Goal: Task Accomplishment & Management: Complete application form

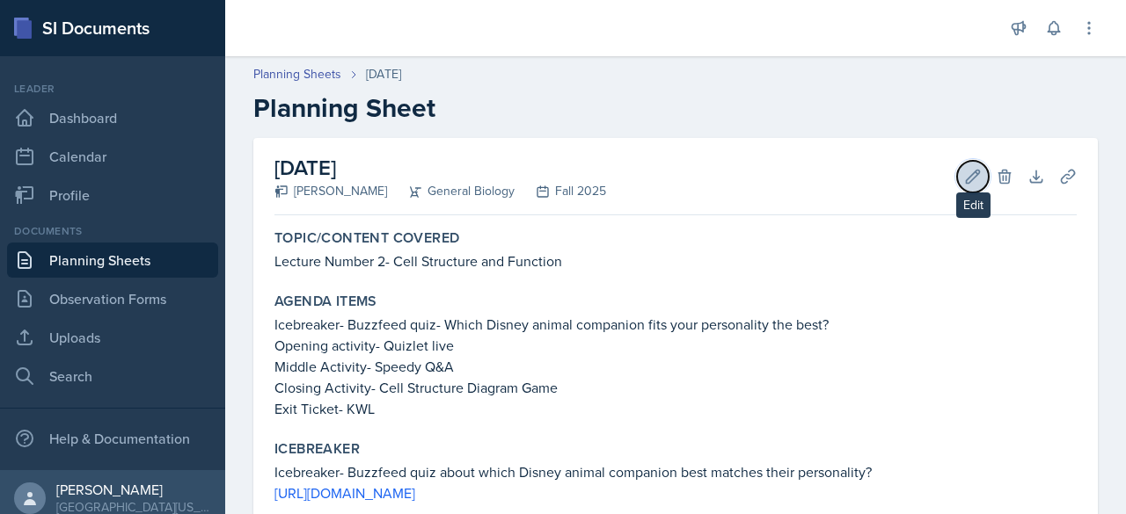
click at [964, 180] on icon at bounding box center [973, 177] width 18 height 18
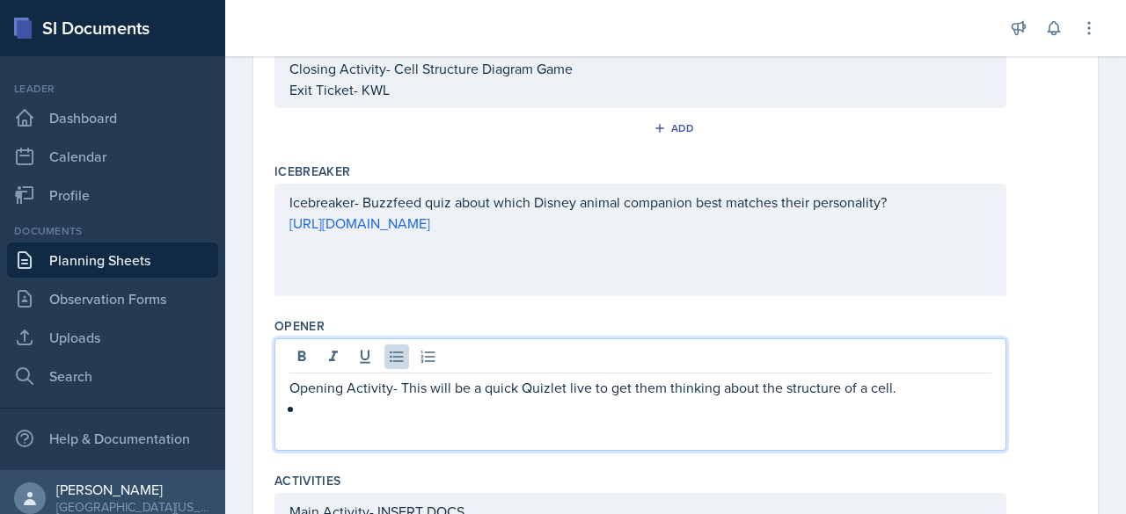
scroll to position [383, 0]
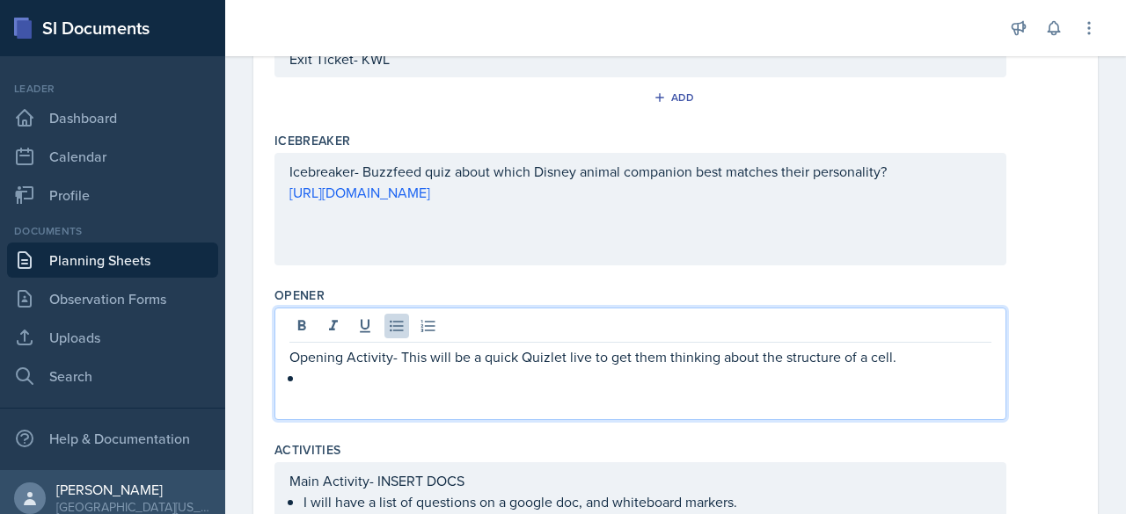
drag, startPoint x: 356, startPoint y: 380, endPoint x: 324, endPoint y: 373, distance: 32.4
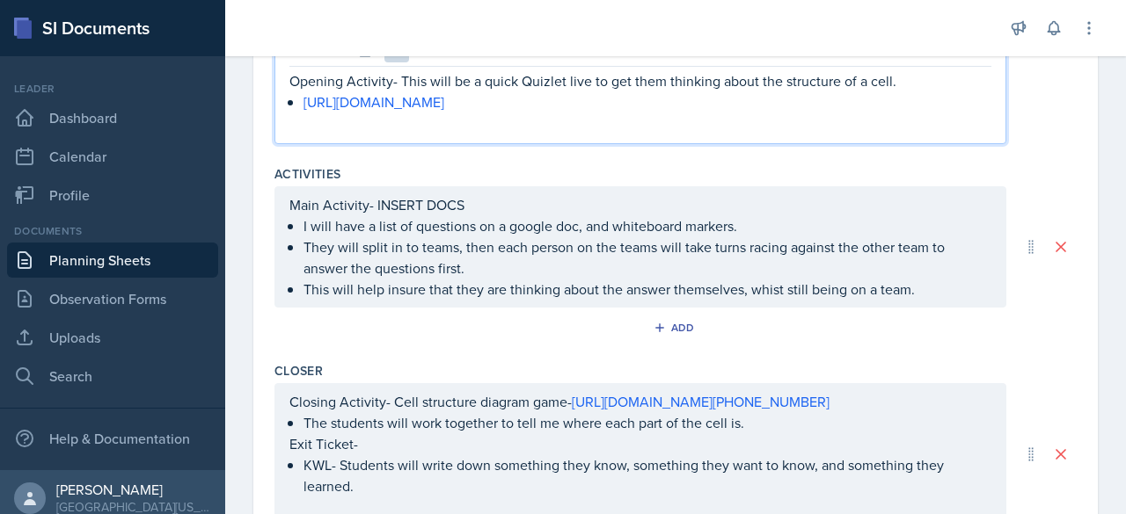
scroll to position [659, 0]
click at [731, 173] on div "Activities" at bounding box center [675, 174] width 802 height 18
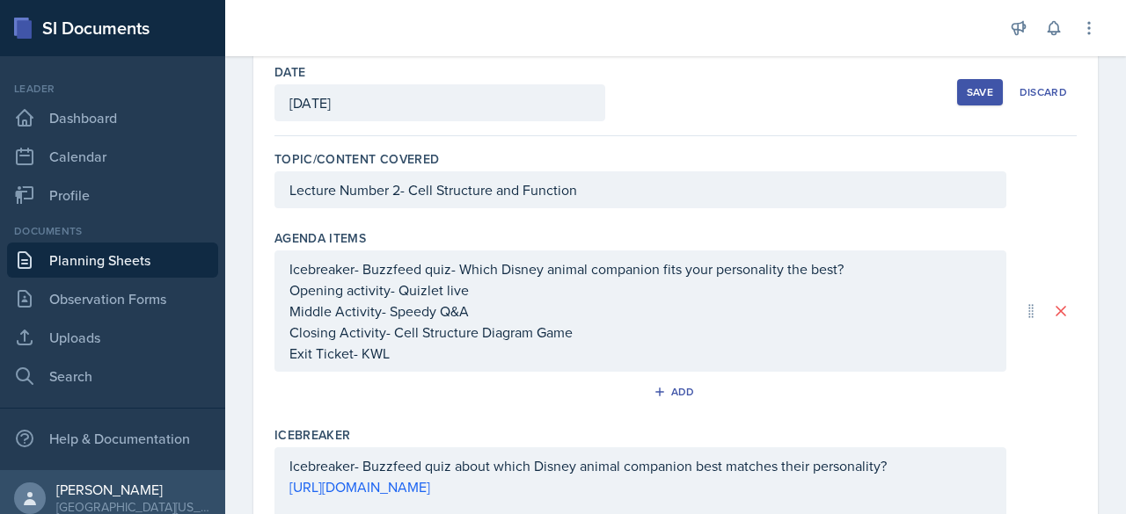
scroll to position [0, 0]
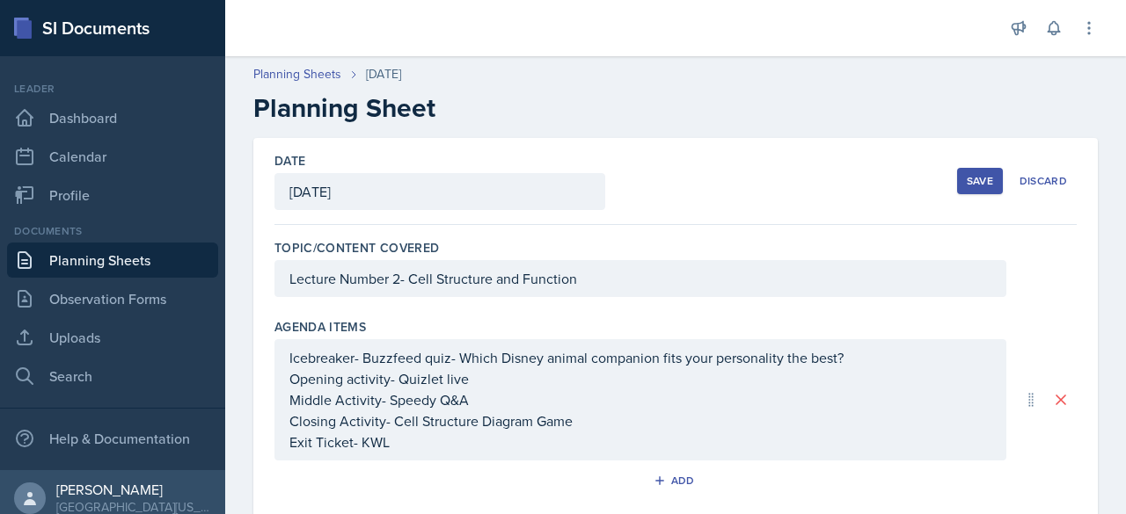
click at [966, 184] on div "Save" at bounding box center [979, 181] width 26 height 14
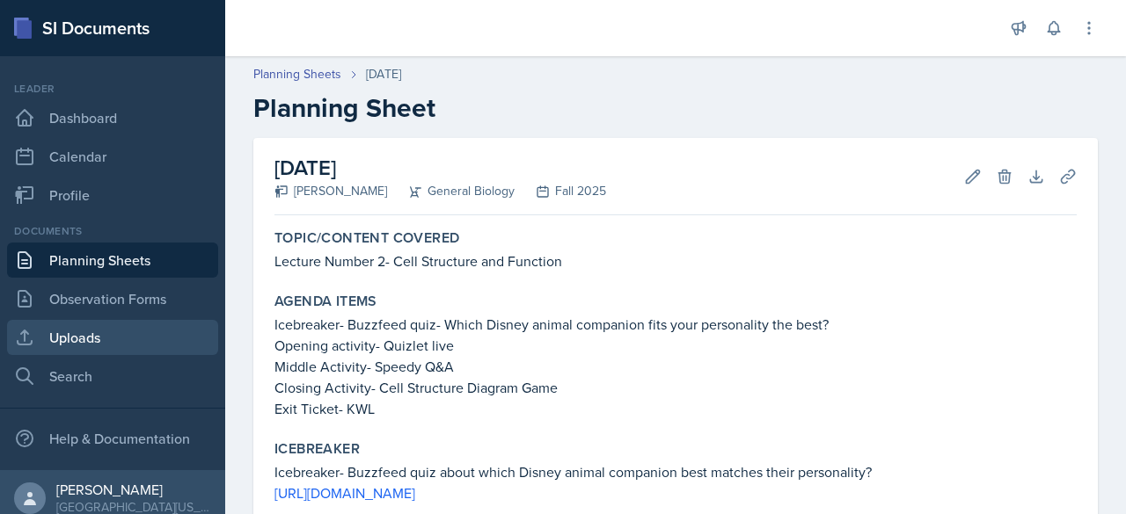
click at [106, 335] on link "Uploads" at bounding box center [112, 337] width 211 height 35
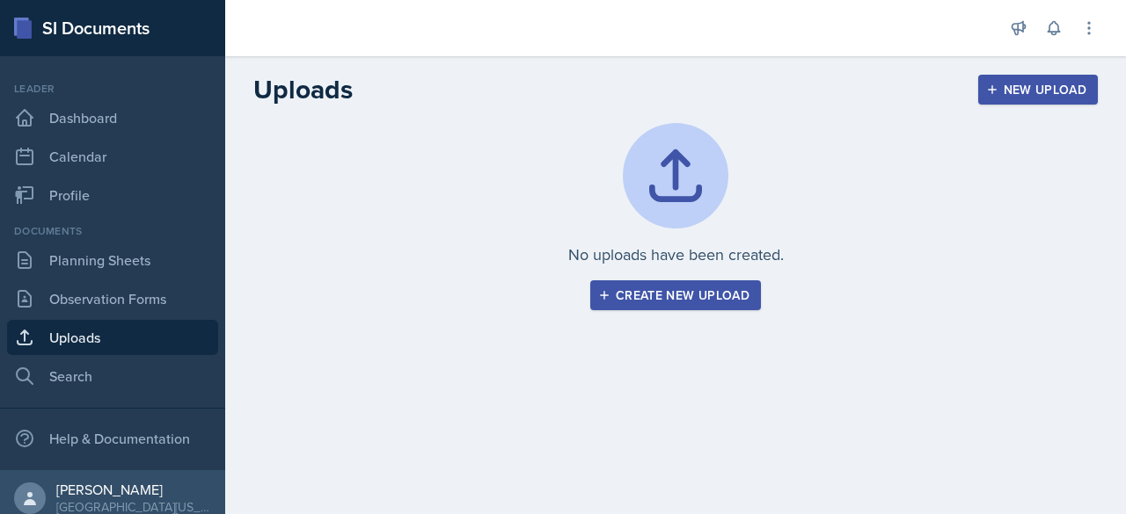
click at [674, 288] on div "Create new upload" at bounding box center [675, 295] width 148 height 14
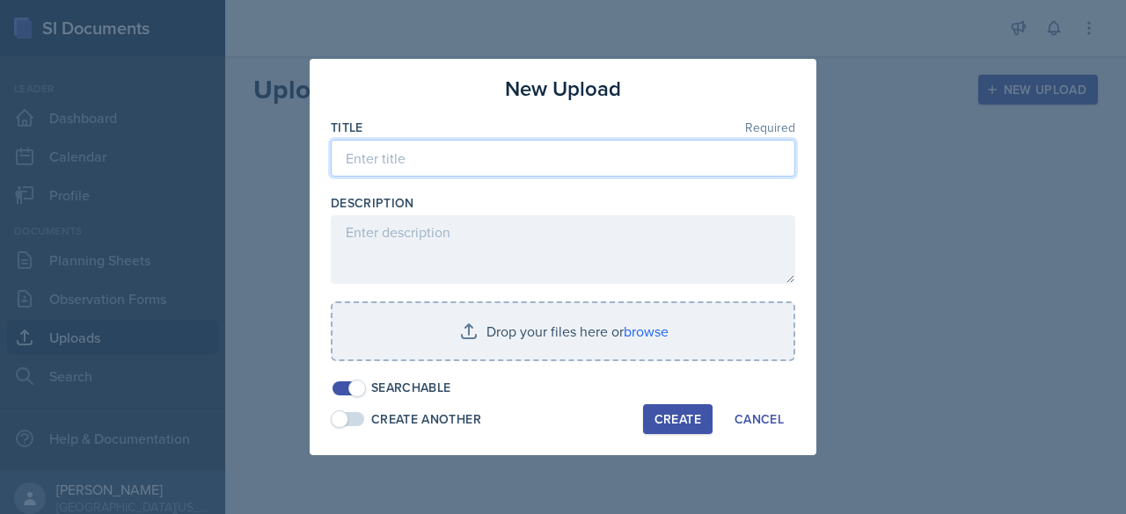
click at [453, 162] on input at bounding box center [563, 158] width 464 height 37
type input "Main Activity- Speedy Q&A [DATE]"
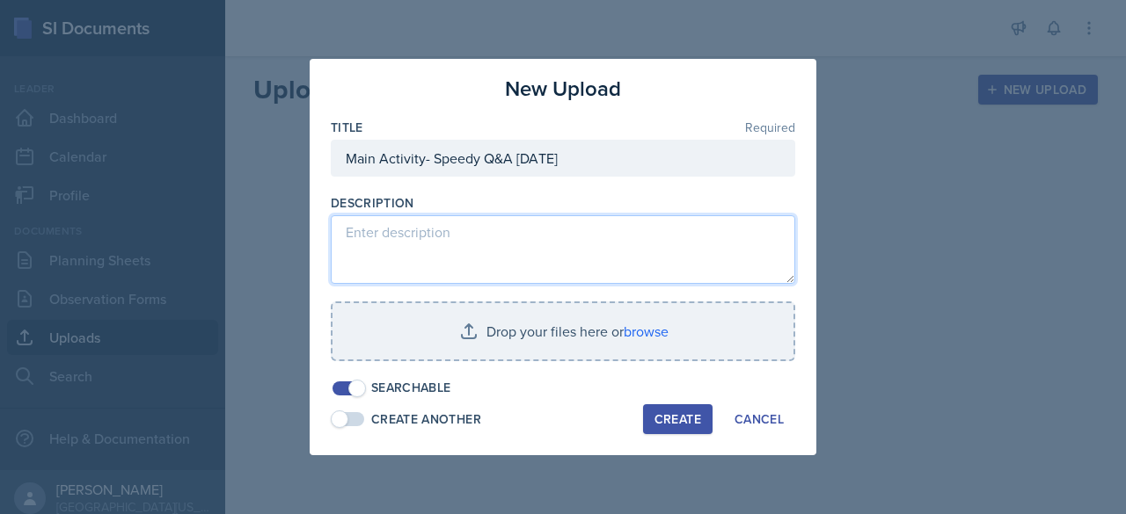
click at [397, 245] on textarea at bounding box center [563, 249] width 464 height 69
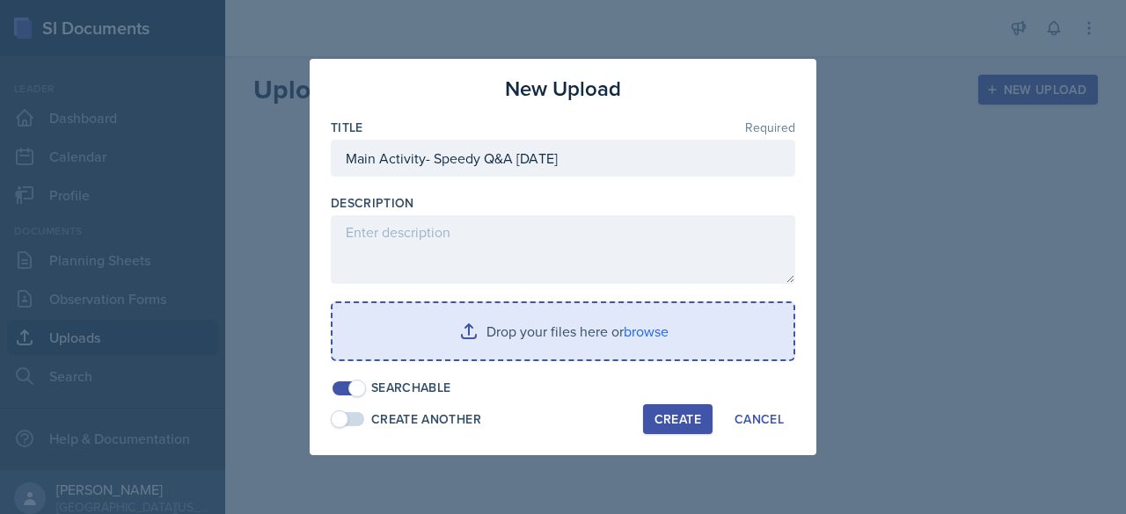
click at [441, 326] on input "file" at bounding box center [562, 331] width 461 height 56
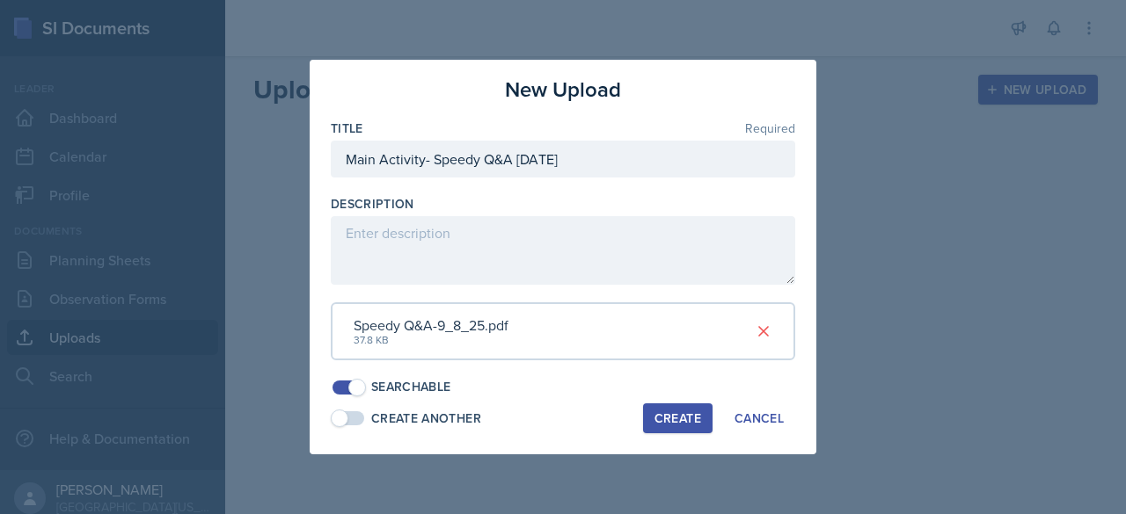
click at [684, 417] on div "Create" at bounding box center [677, 419] width 47 height 14
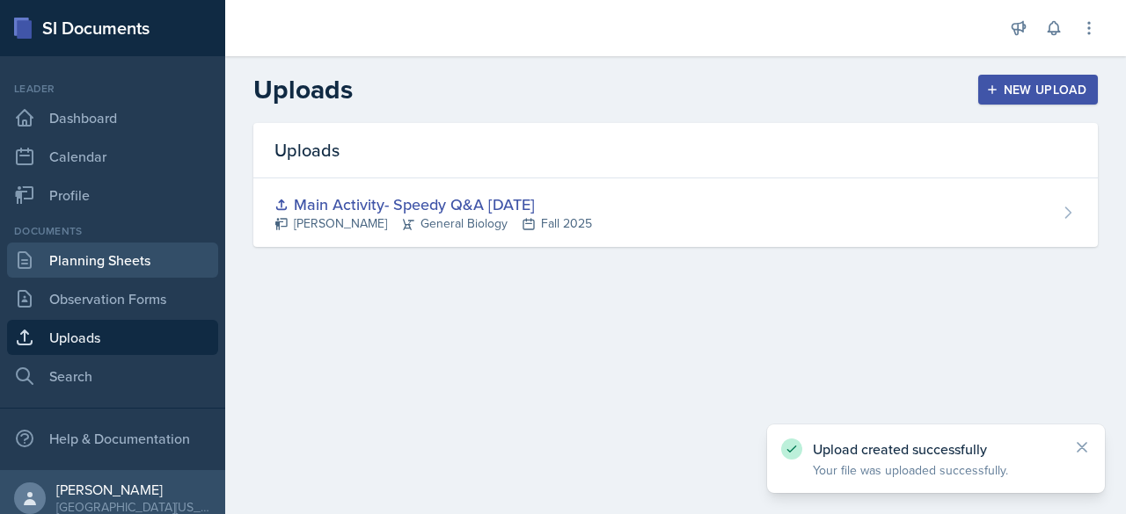
click at [95, 254] on link "Planning Sheets" at bounding box center [112, 260] width 211 height 35
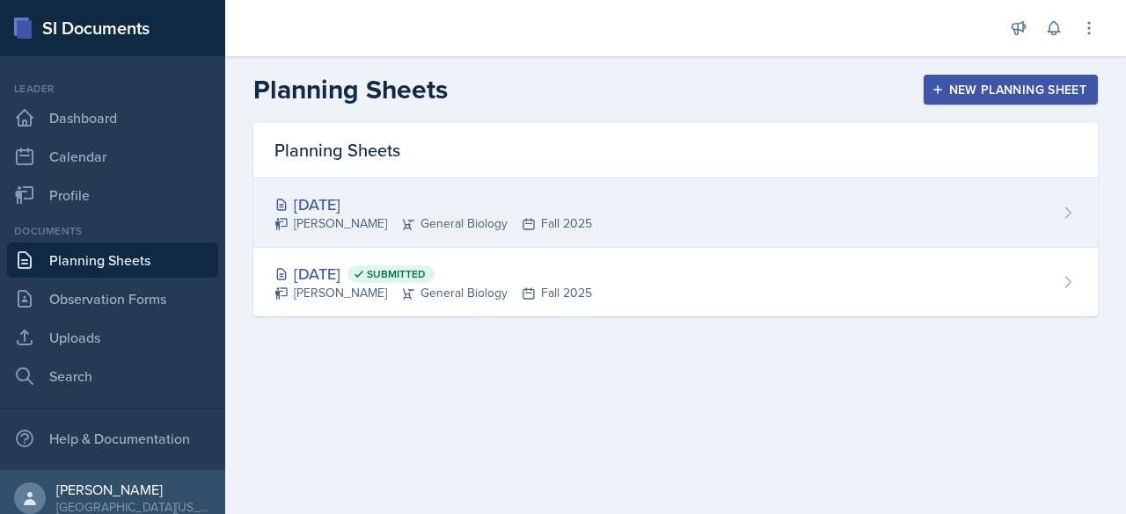
click at [364, 206] on div "[DATE]" at bounding box center [432, 205] width 317 height 24
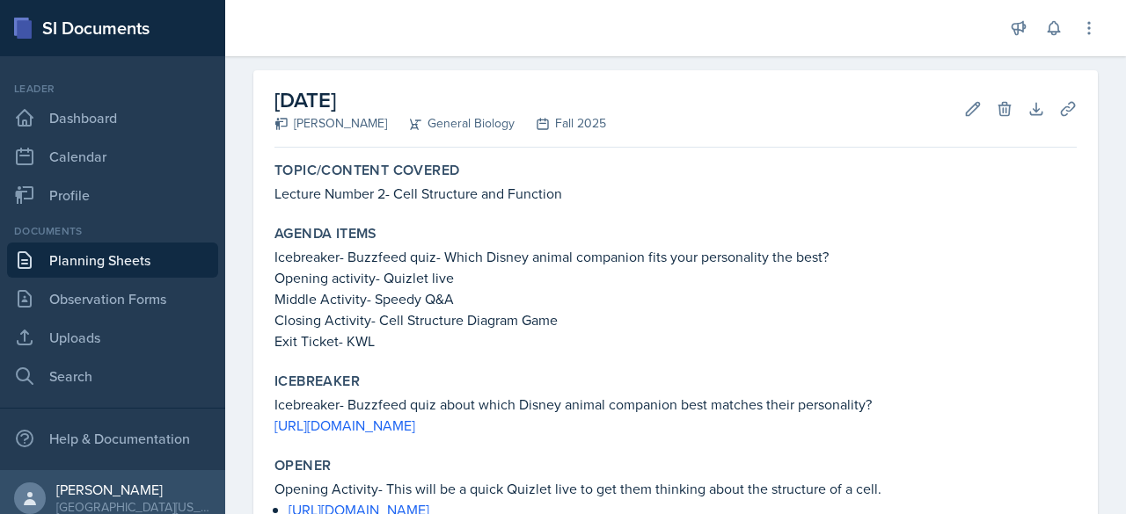
scroll to position [69, 0]
click at [966, 104] on icon at bounding box center [972, 107] width 13 height 13
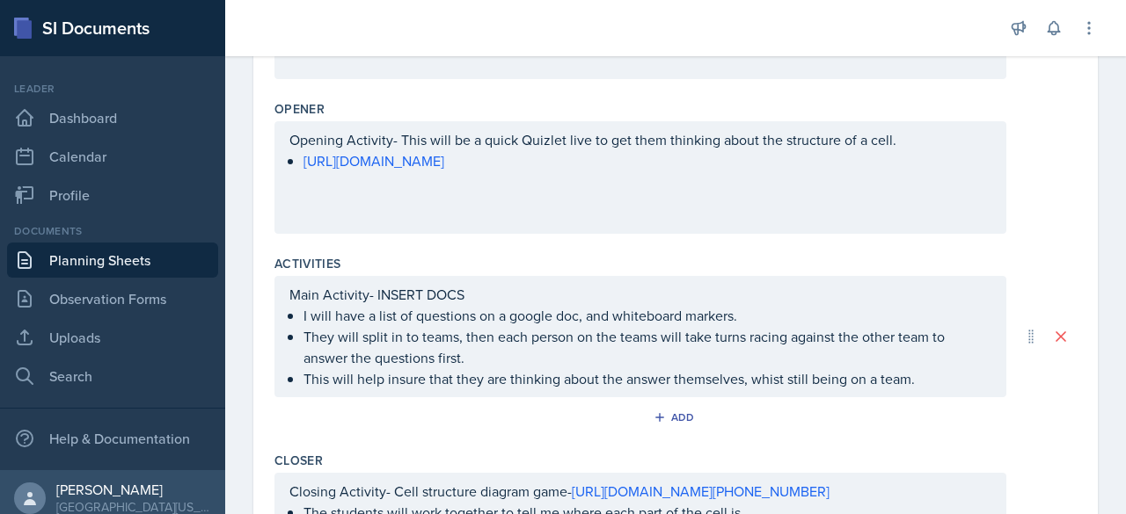
scroll to position [571, 0]
click at [919, 374] on p "This will help insure that they are thinking about the answer themselves, whist…" at bounding box center [647, 378] width 688 height 21
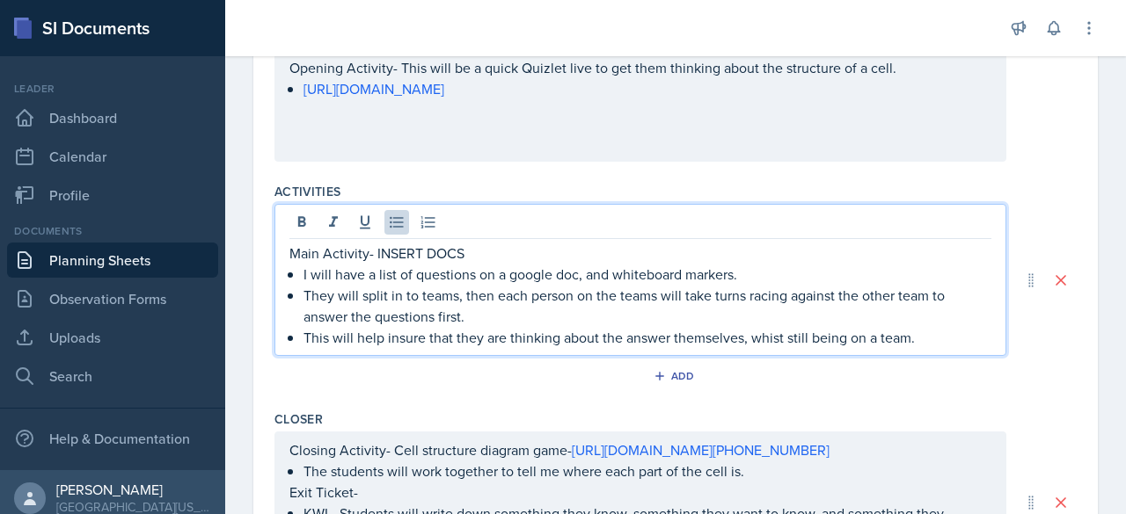
scroll to position [640, 0]
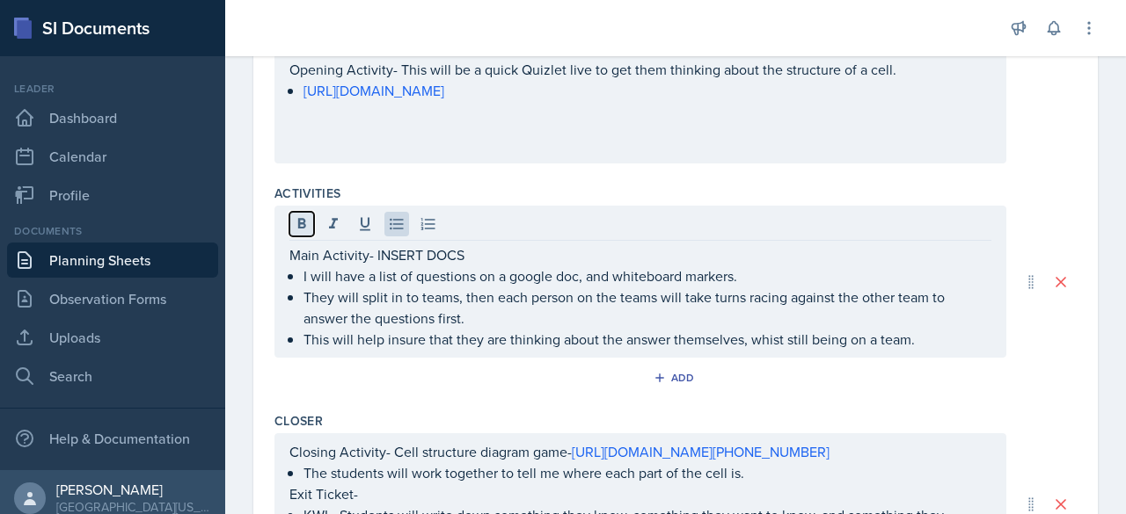
click at [295, 223] on icon at bounding box center [302, 224] width 18 height 18
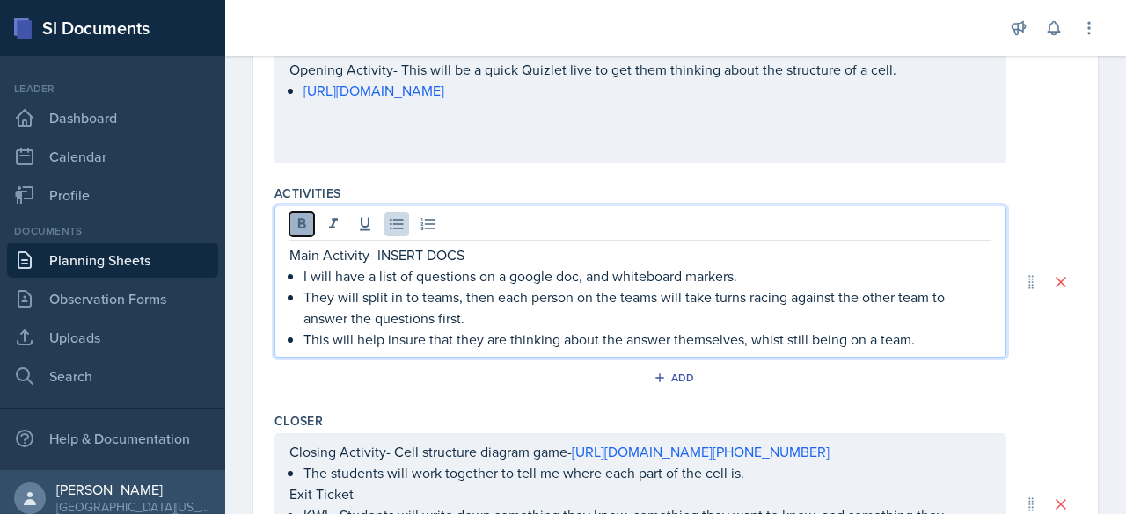
click at [295, 223] on icon at bounding box center [302, 224] width 18 height 18
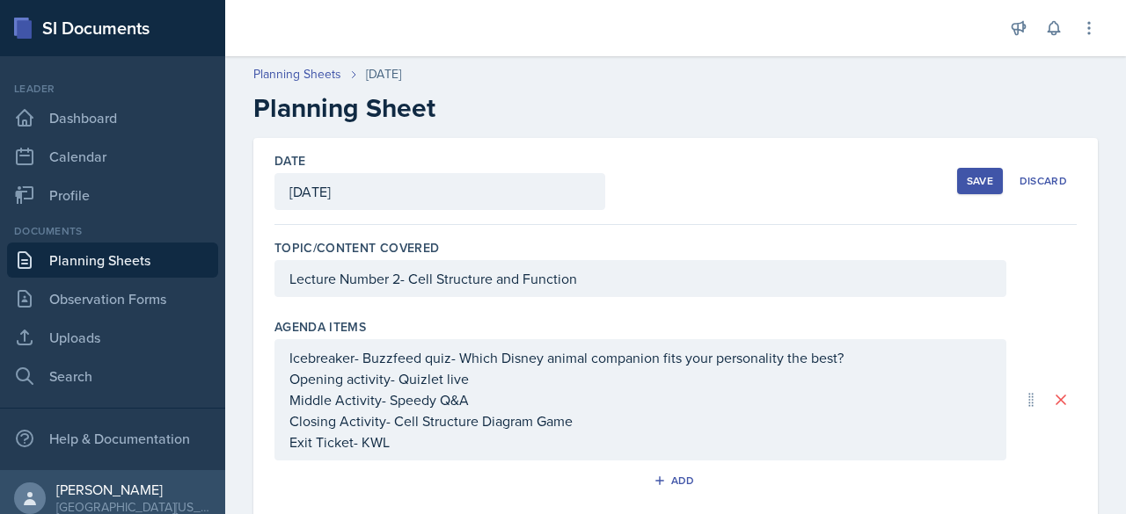
click at [966, 174] on div "Save" at bounding box center [979, 181] width 26 height 14
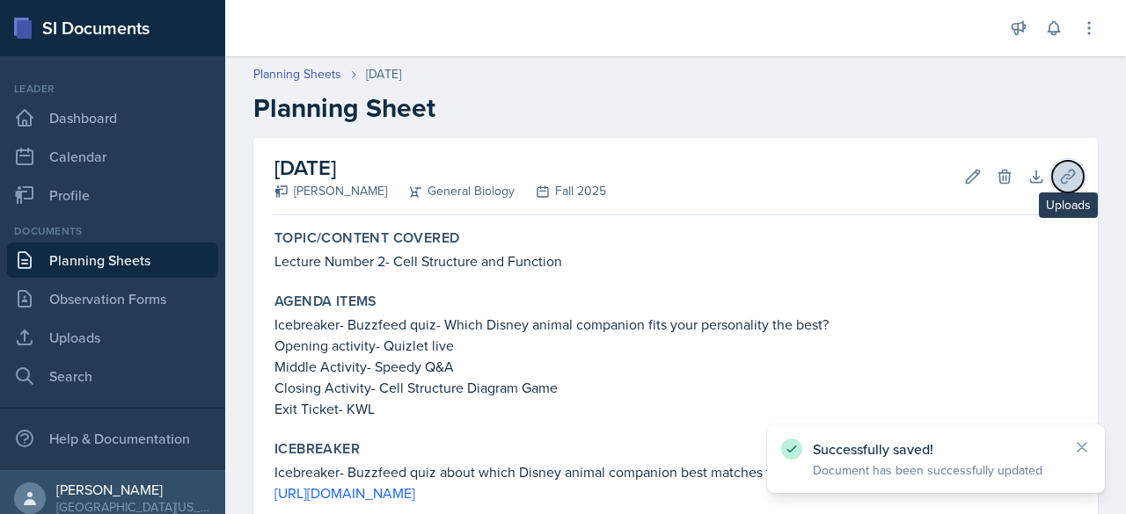
click at [1060, 178] on icon at bounding box center [1068, 177] width 18 height 18
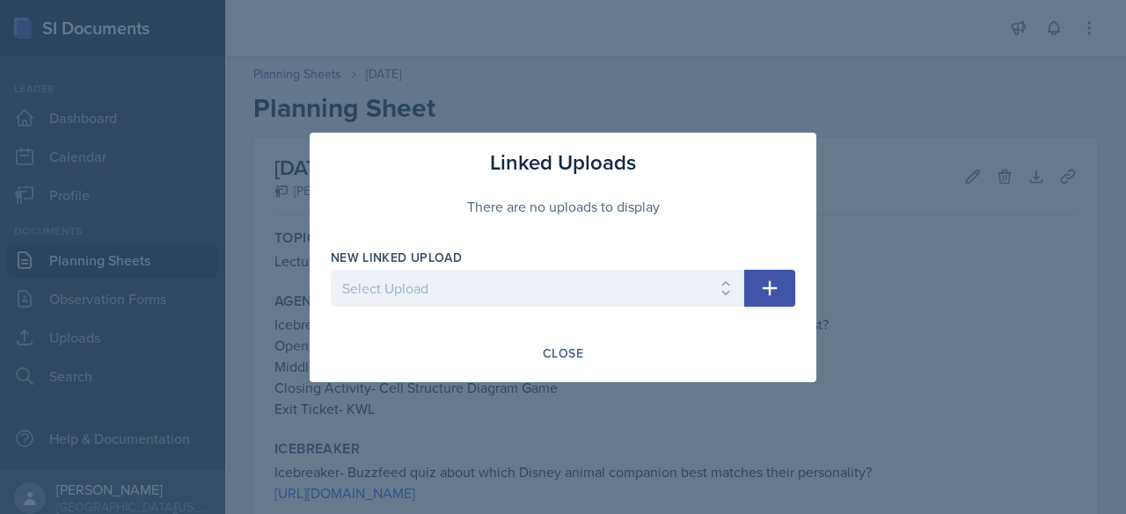
click at [765, 272] on button "button" at bounding box center [769, 288] width 51 height 37
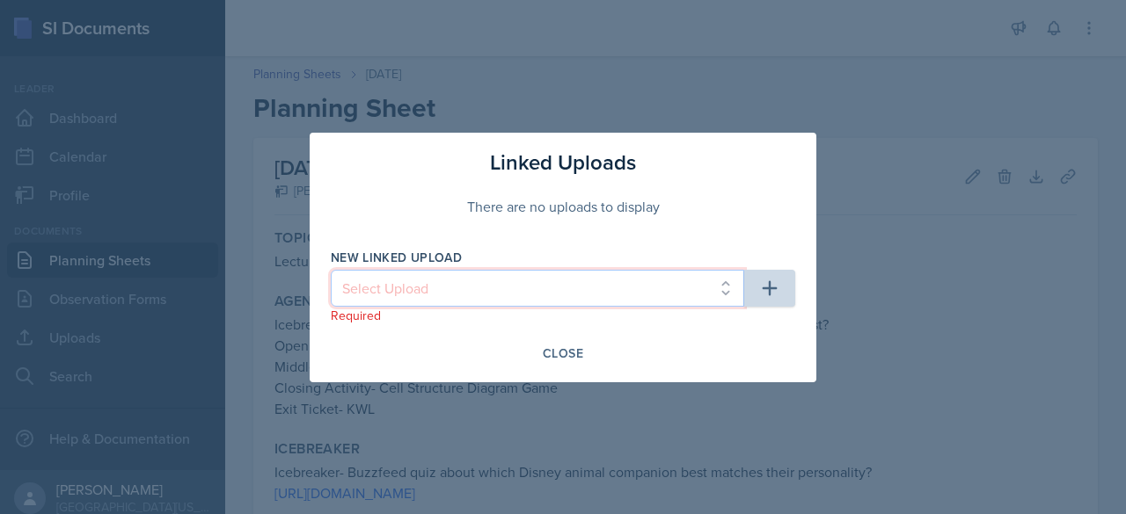
click at [703, 288] on select "Select Upload Main Activity- Speedy Q&A [DATE]" at bounding box center [537, 288] width 413 height 37
select select "5bfa4b2b-166f-4d53-a4fb-2d6d977af11e"
click at [331, 270] on select "Select Upload Main Activity- Speedy Q&A [DATE]" at bounding box center [537, 288] width 413 height 37
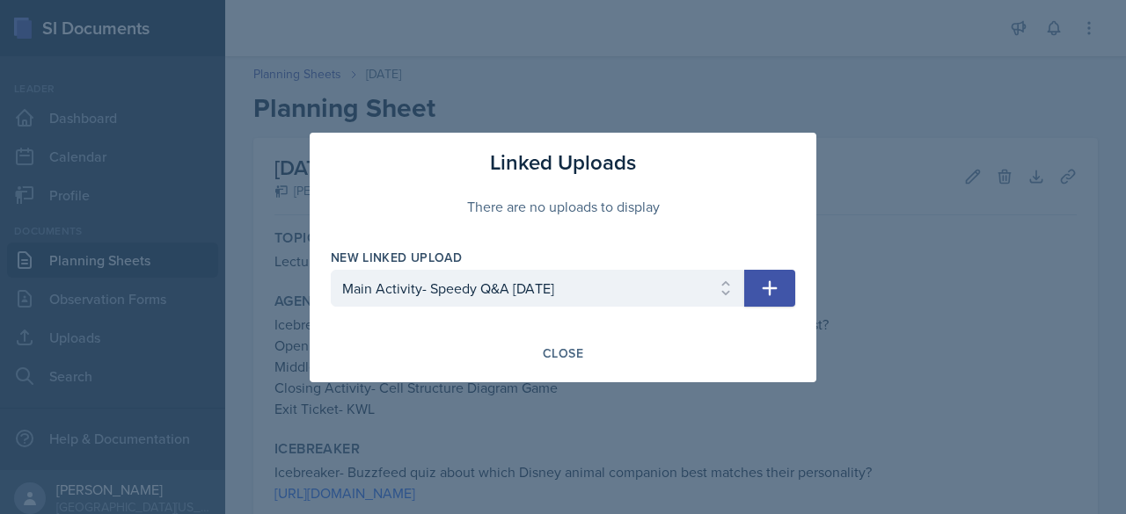
click at [767, 293] on icon "button" at bounding box center [769, 288] width 21 height 21
select select
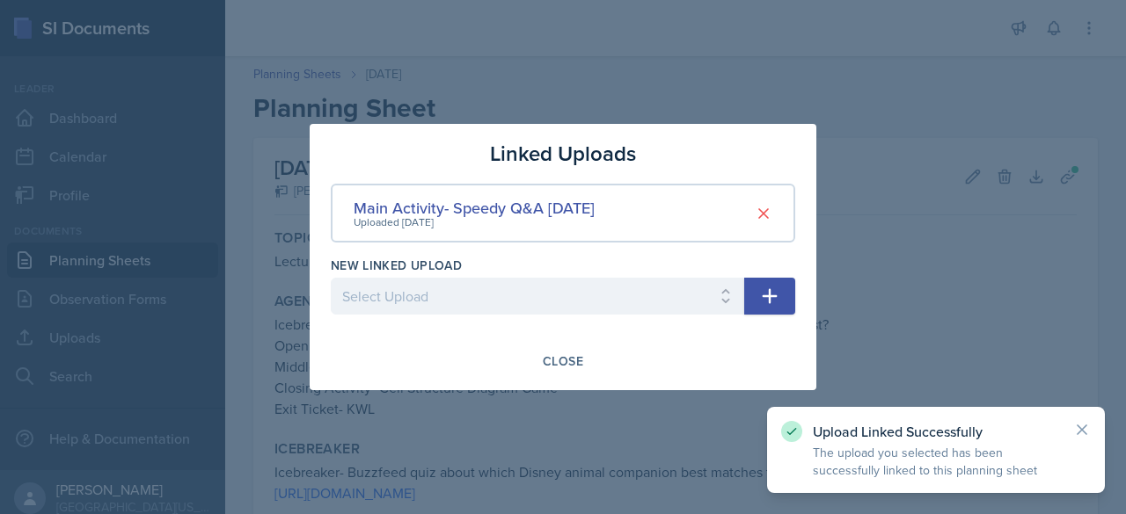
click at [981, 253] on div at bounding box center [563, 257] width 1126 height 514
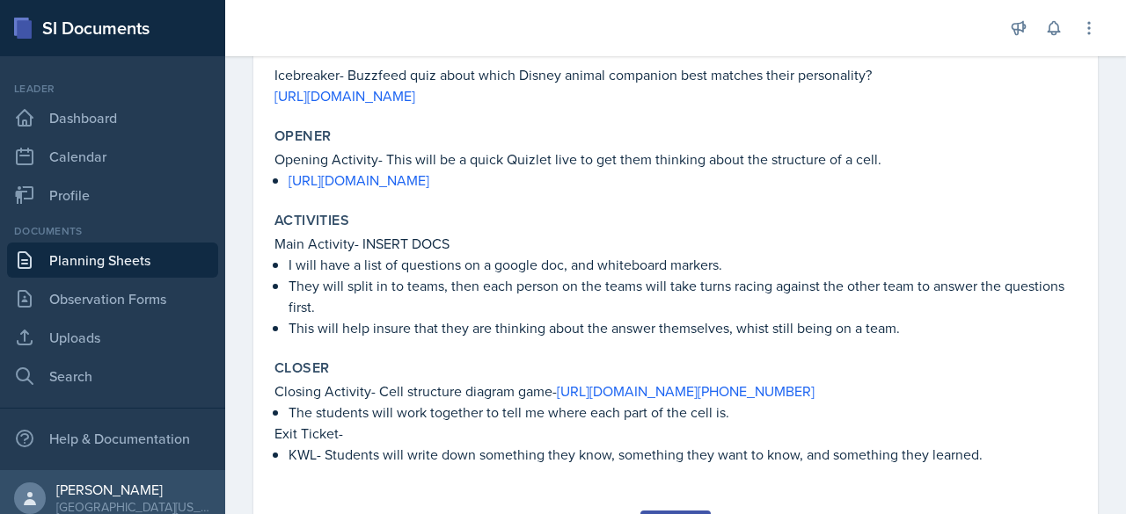
scroll to position [390, 0]
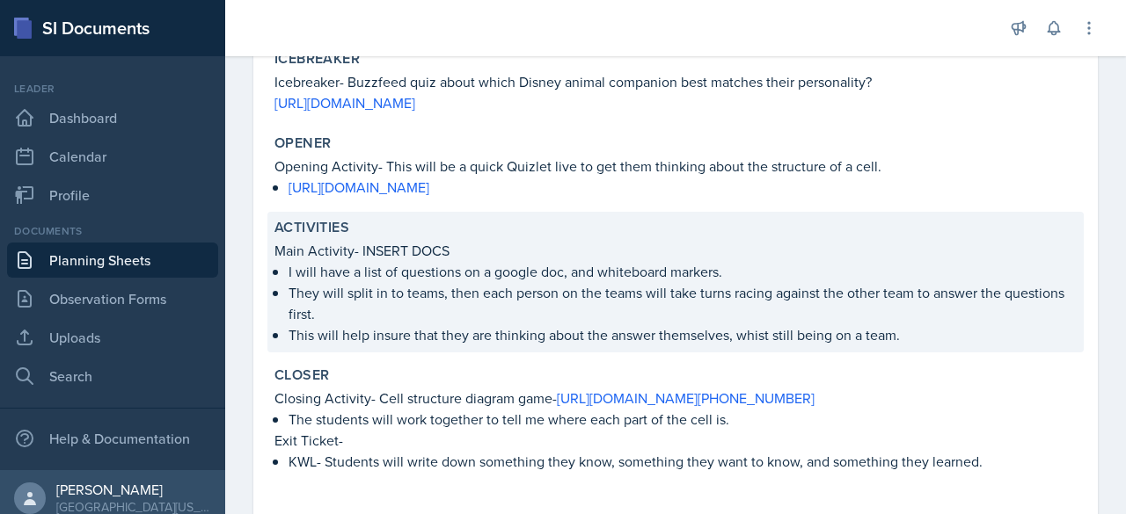
click at [416, 237] on div "Activities Main Activity- INSERT DOCS I will have a list of questions on a goog…" at bounding box center [675, 282] width 816 height 141
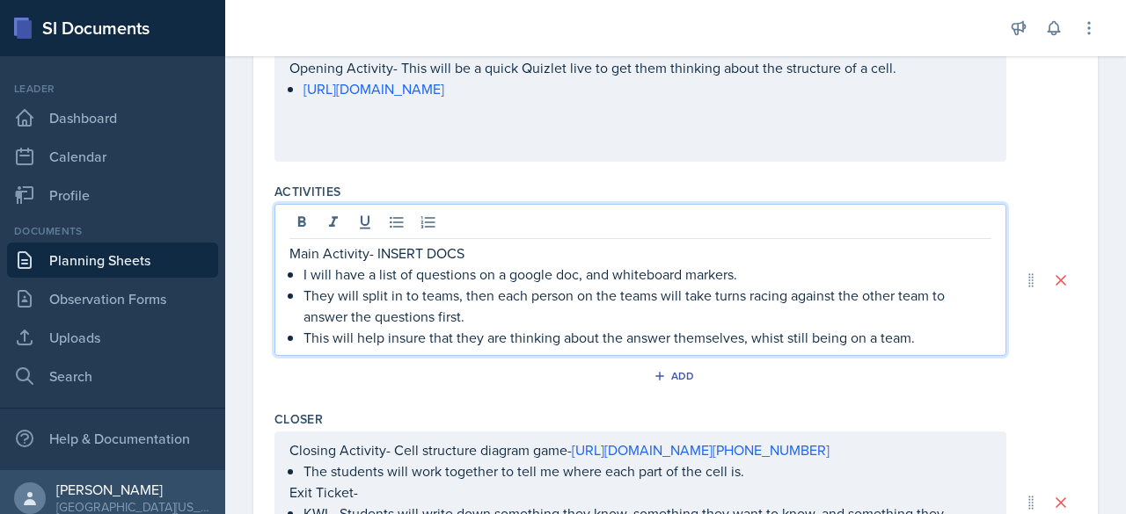
click at [468, 243] on p "Main Activity- INSERT DOCS" at bounding box center [640, 253] width 702 height 21
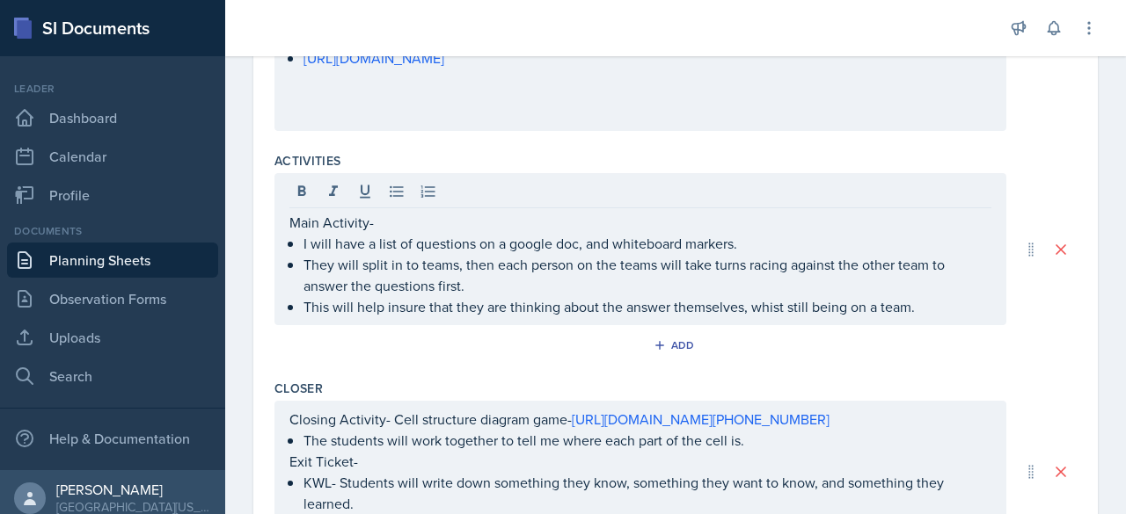
click at [967, 335] on div "Add" at bounding box center [675, 348] width 802 height 33
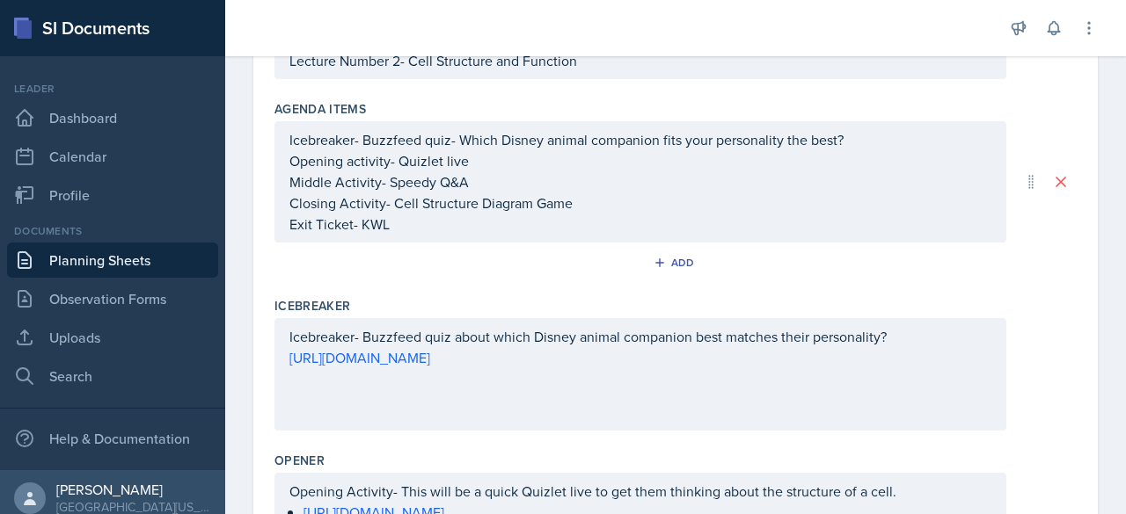
scroll to position [0, 0]
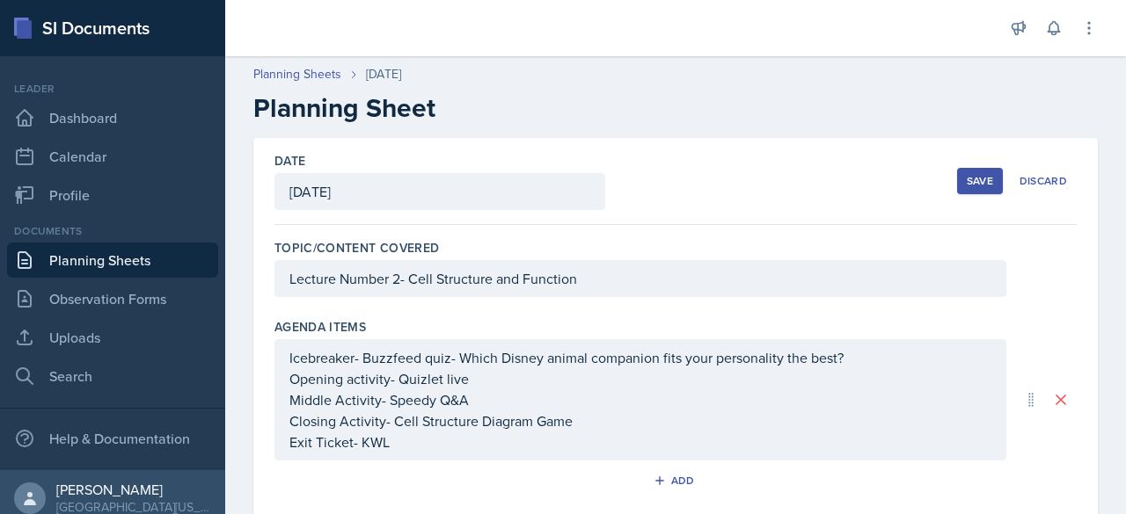
click at [966, 185] on div "Save" at bounding box center [979, 181] width 26 height 14
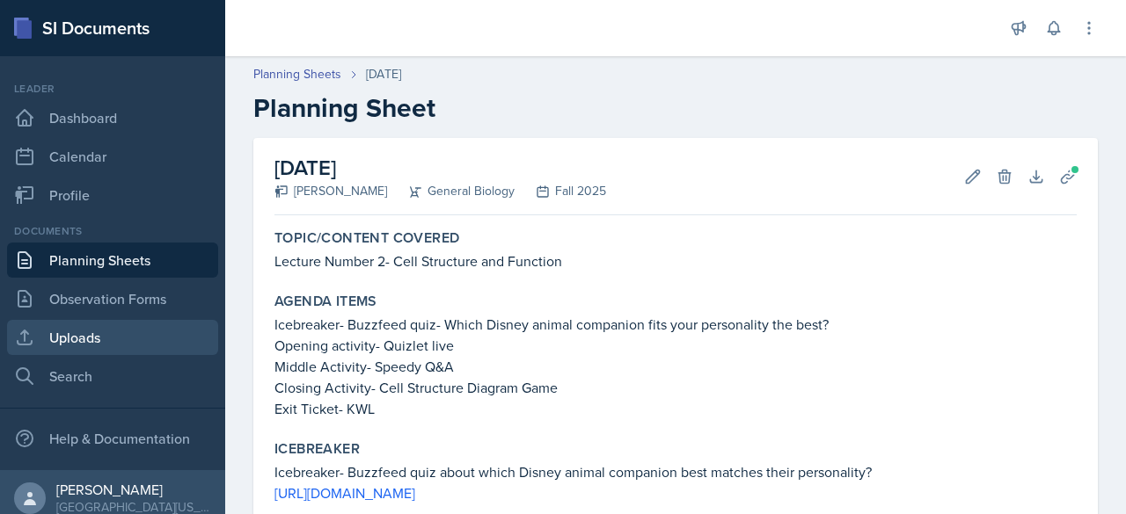
click at [90, 337] on link "Uploads" at bounding box center [112, 337] width 211 height 35
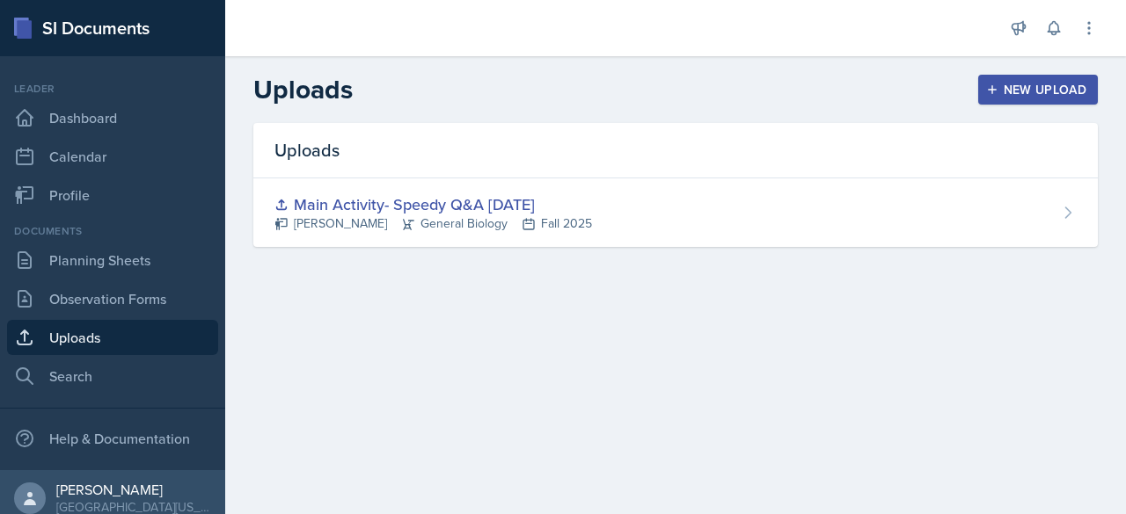
click at [1018, 92] on div "New Upload" at bounding box center [1038, 90] width 98 height 14
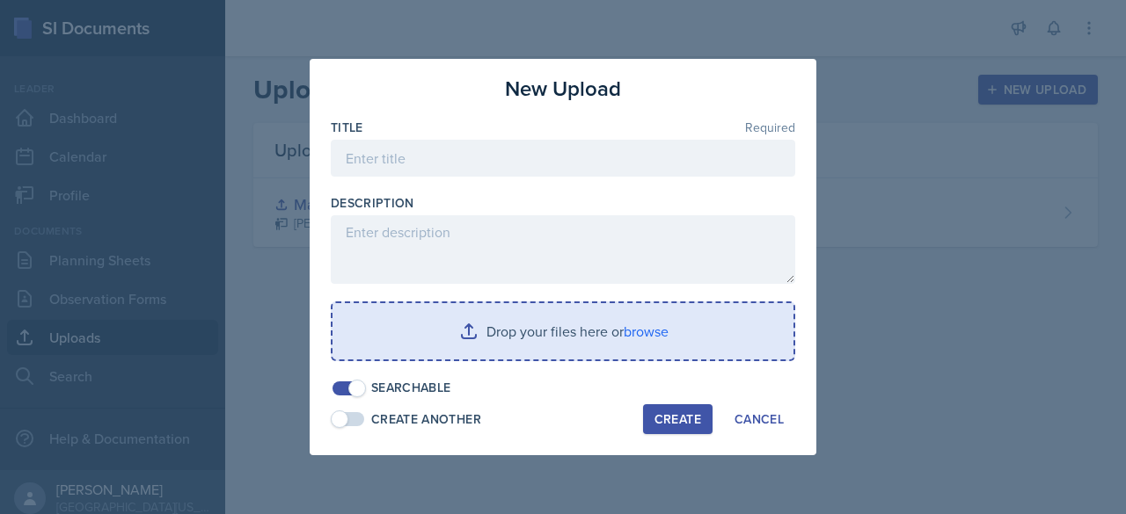
click at [476, 332] on input "file" at bounding box center [562, 331] width 461 height 56
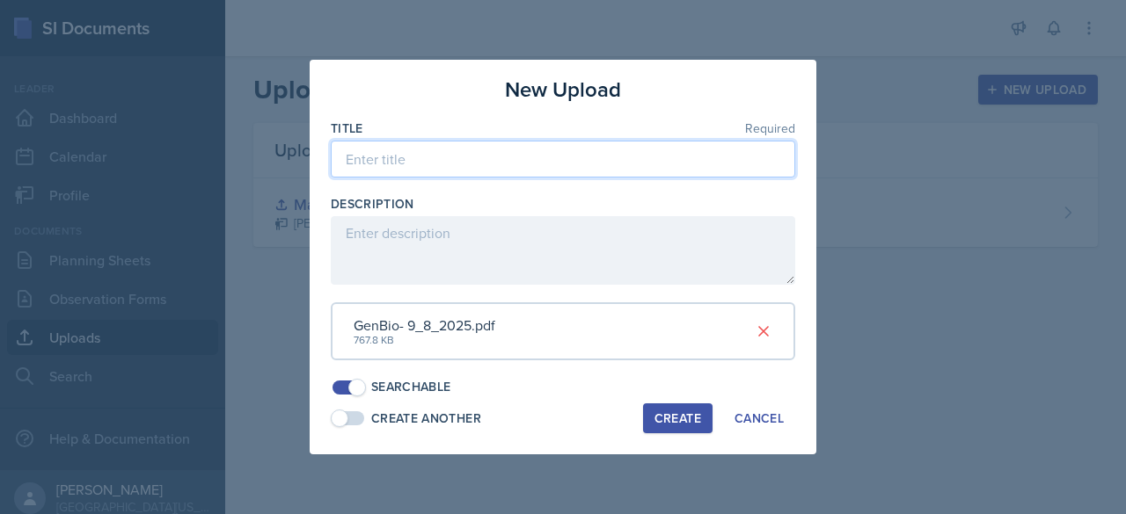
click at [394, 168] on input at bounding box center [563, 159] width 464 height 37
type input "Slides- [DATE]"
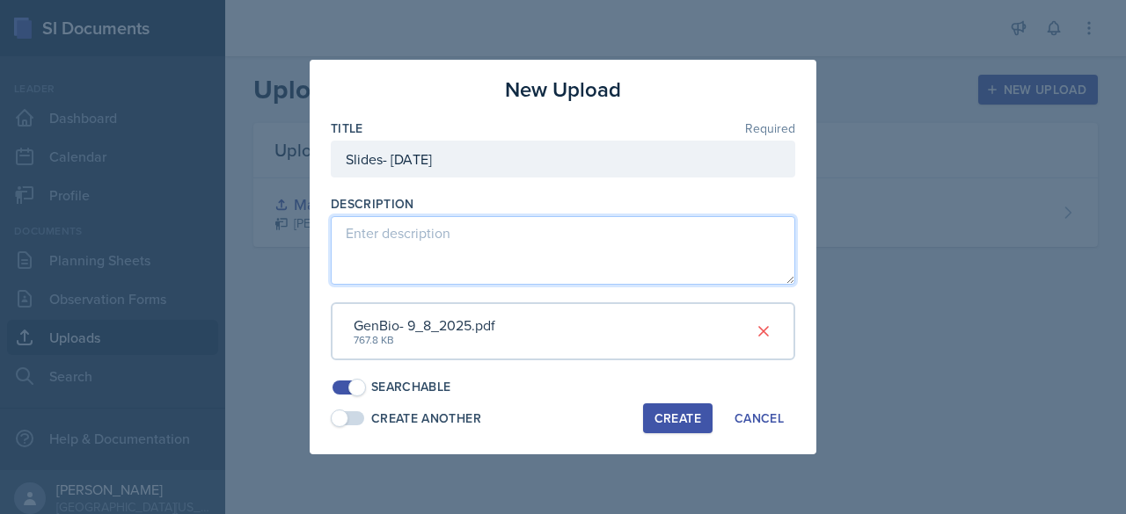
click at [642, 231] on textarea at bounding box center [563, 250] width 464 height 69
type textarea "Cell Structure"
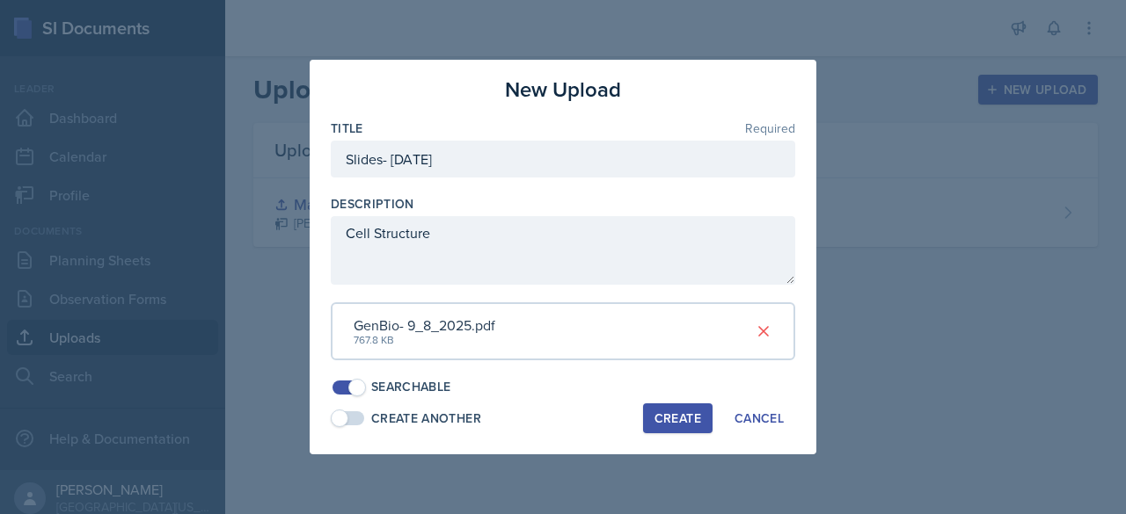
click at [791, 203] on div "Description" at bounding box center [563, 204] width 464 height 18
click at [673, 407] on button "Create" at bounding box center [677, 419] width 69 height 30
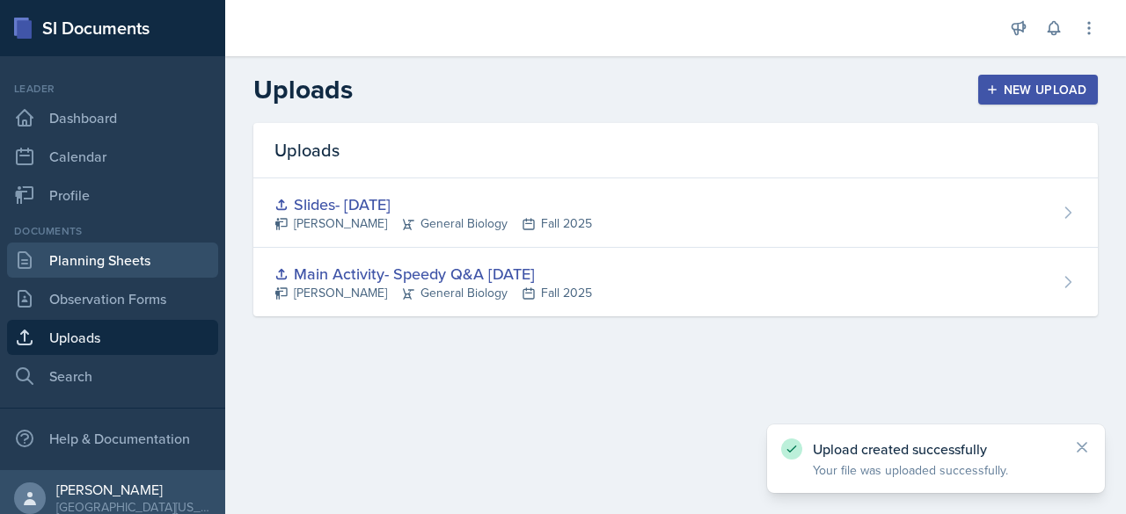
click at [118, 252] on link "Planning Sheets" at bounding box center [112, 260] width 211 height 35
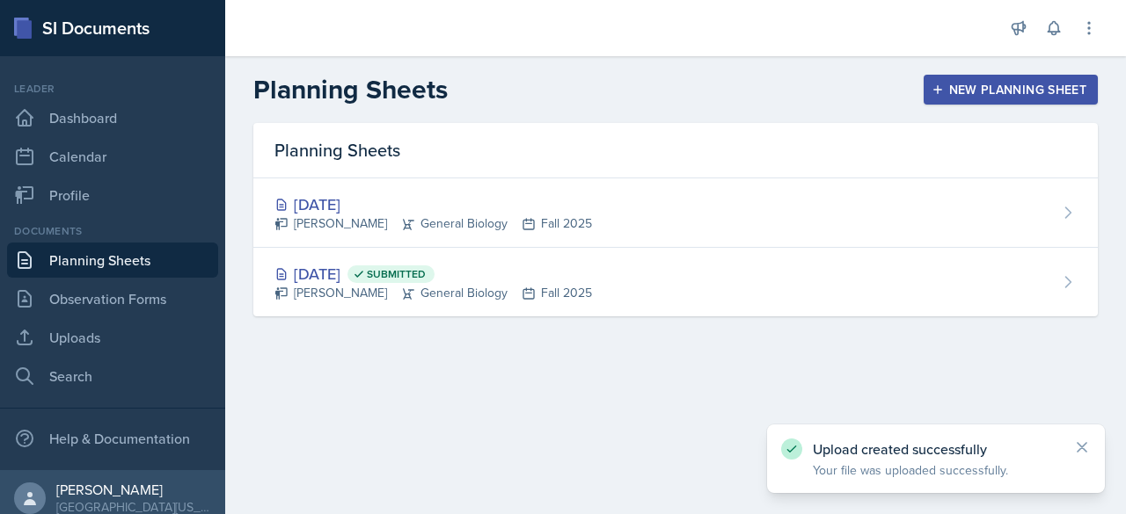
click at [750, 157] on div "Planning Sheets" at bounding box center [675, 150] width 844 height 55
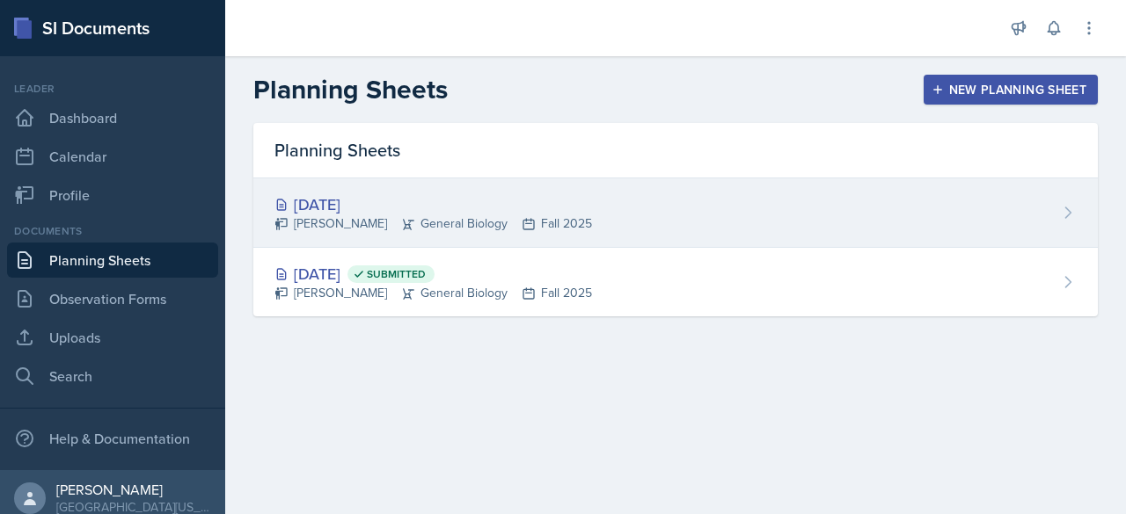
click at [725, 238] on div "[DATE] [PERSON_NAME] General Biology Fall 2025" at bounding box center [675, 213] width 844 height 69
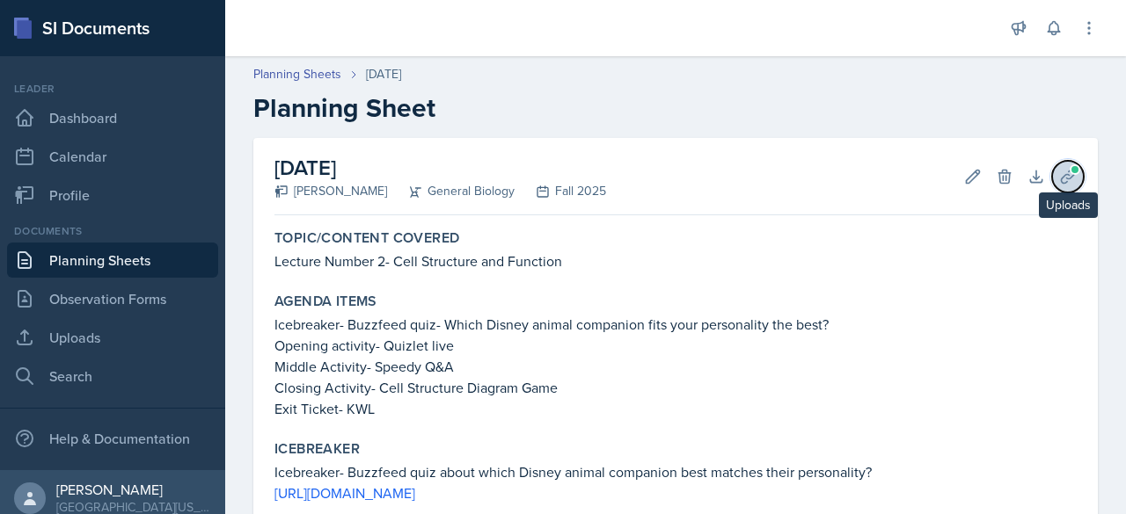
click at [1059, 179] on icon at bounding box center [1068, 177] width 18 height 18
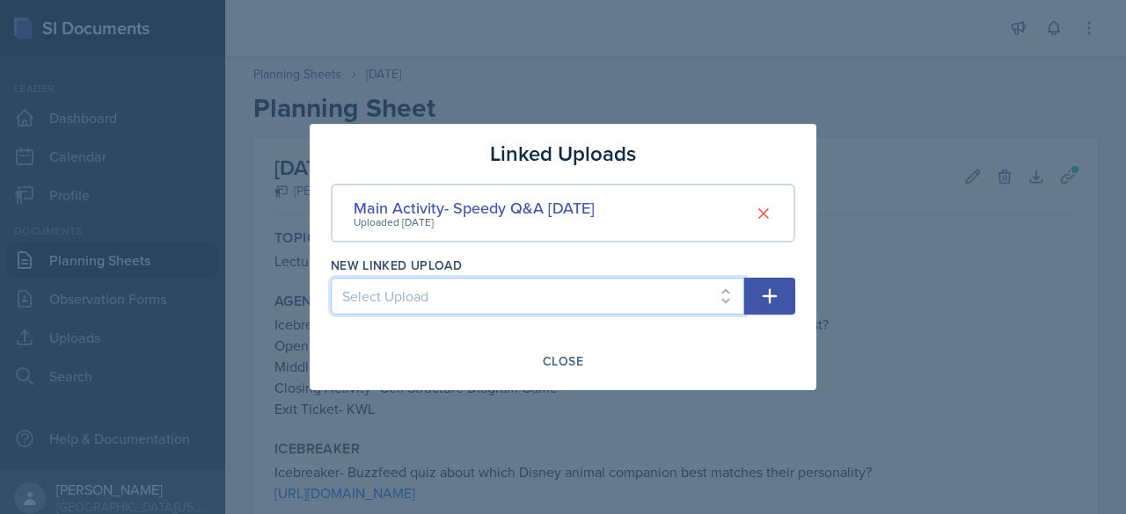
click at [608, 309] on select "Select Upload Slides- [DATE]" at bounding box center [537, 296] width 413 height 37
select select "b675c711-9755-4c7c-88c0-c6168e5e0ea3"
click at [331, 278] on select "Select Upload Slides- [DATE]" at bounding box center [537, 296] width 413 height 37
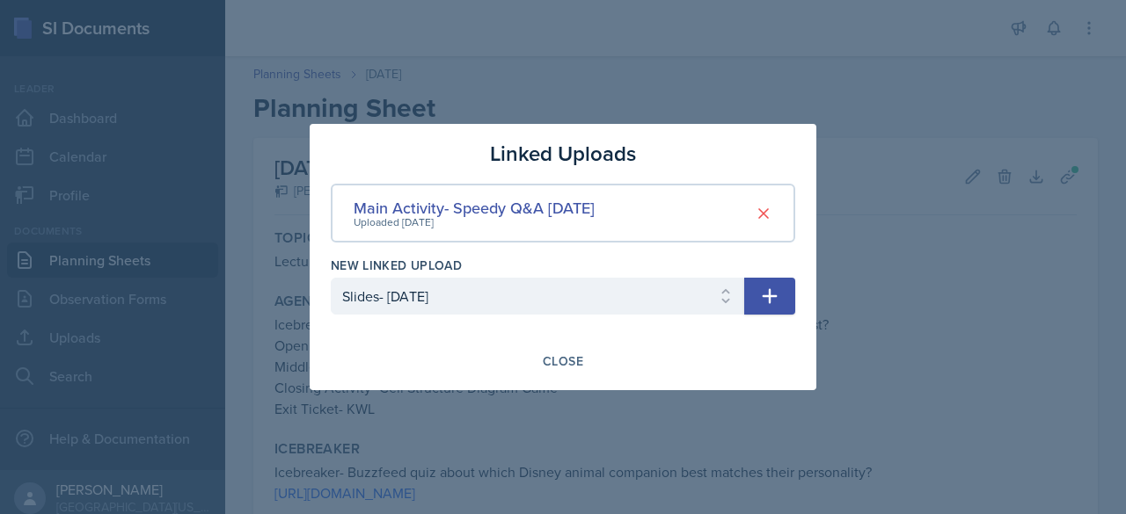
click at [763, 302] on icon "button" at bounding box center [769, 296] width 21 height 21
select select
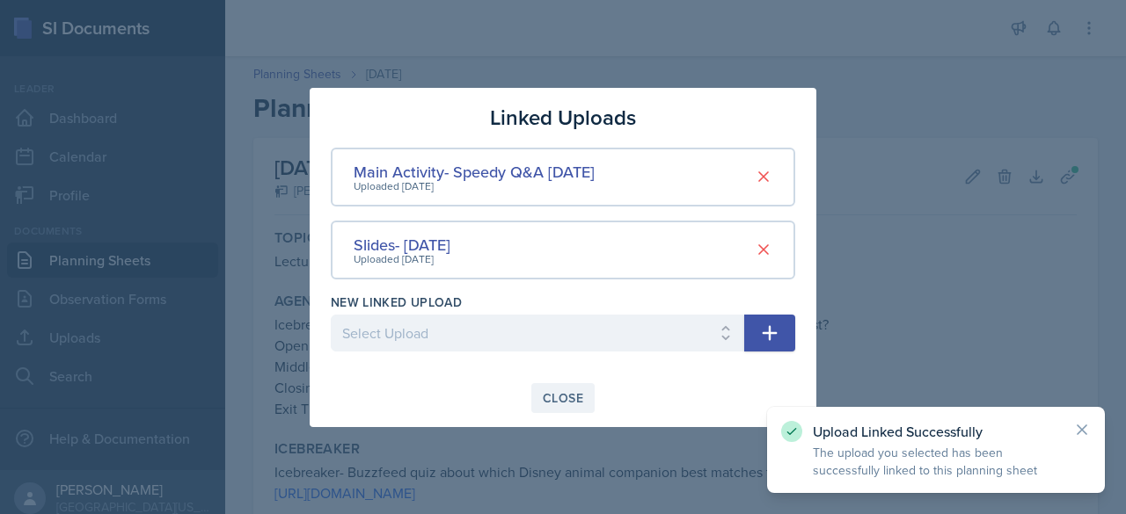
click at [552, 397] on div "Close" at bounding box center [563, 398] width 40 height 14
